Goal: Task Accomplishment & Management: Complete application form

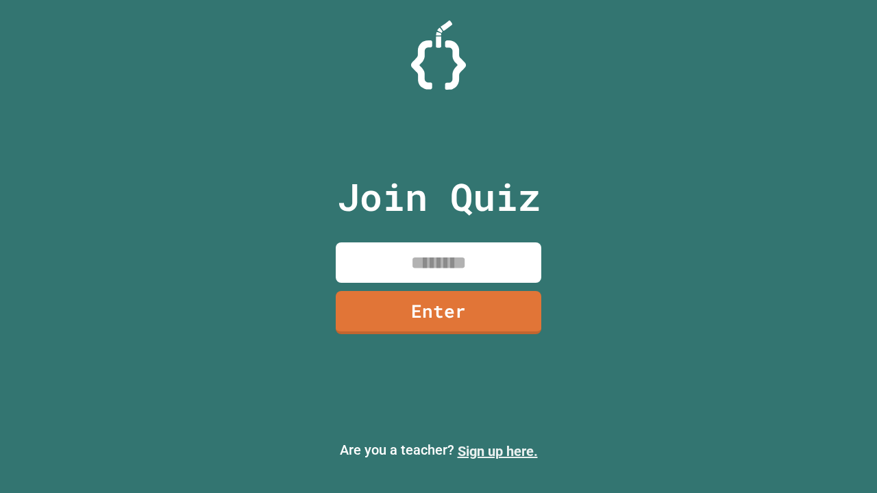
click at [497, 452] on link "Sign up here." at bounding box center [498, 451] width 80 height 16
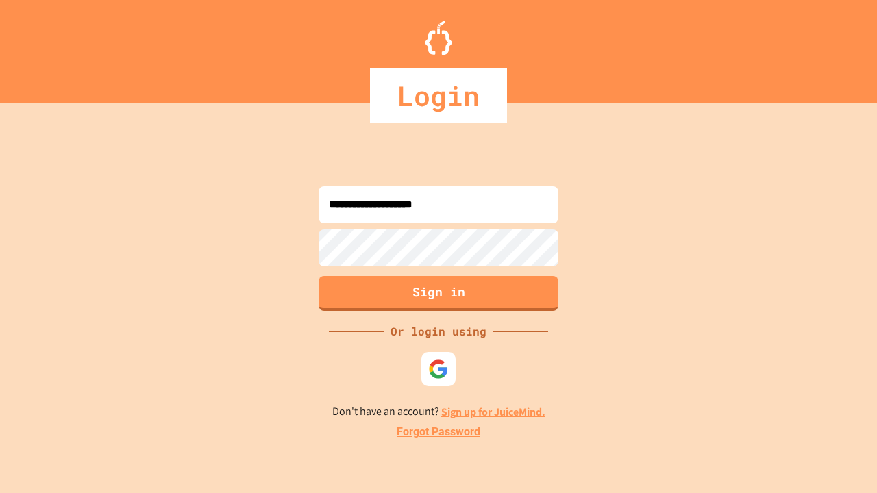
type input "**********"
